Goal: Find specific page/section: Find specific page/section

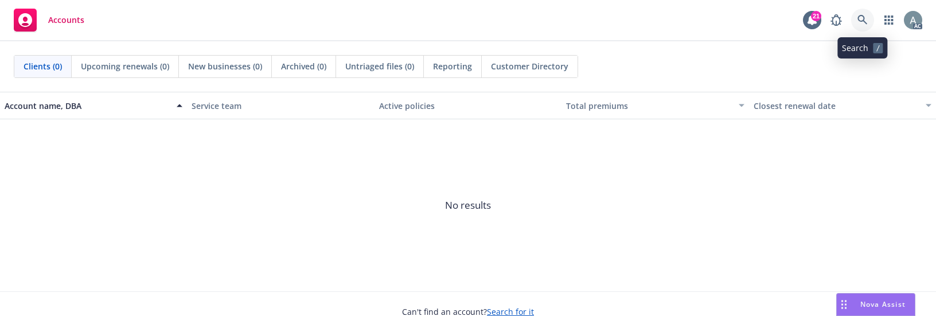
click at [859, 21] on icon at bounding box center [862, 20] width 10 height 10
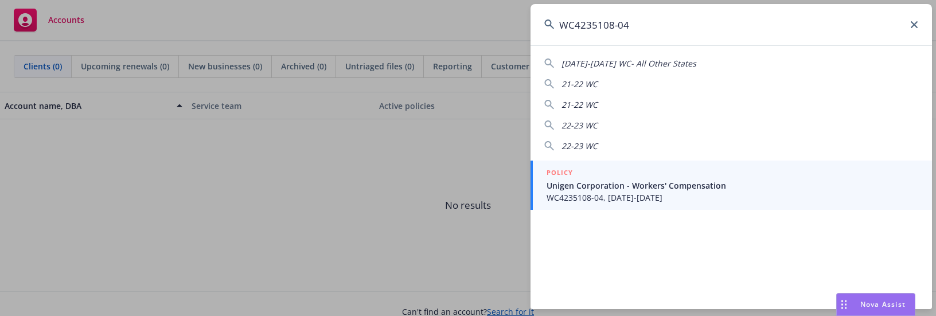
type input "WC4235108-04"
click at [688, 185] on span "Unigen Corporation - Workers' Compensation" at bounding box center [731, 185] width 371 height 12
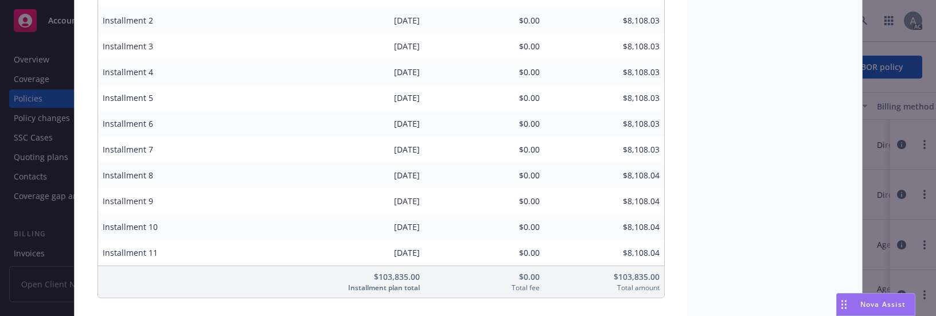
scroll to position [1044, 0]
